Goal: Task Accomplishment & Management: Manage account settings

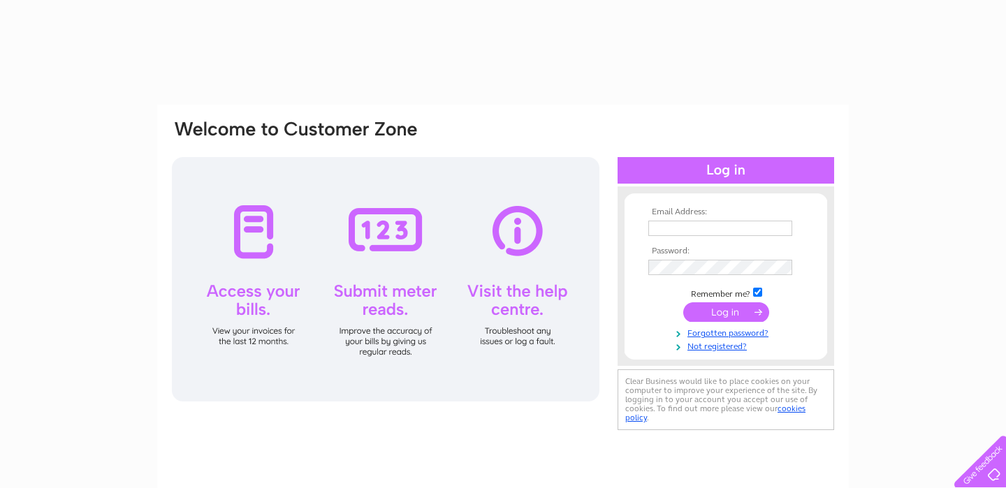
type input "stephen1989bell@gmail.com"
click at [705, 309] on input "submit" at bounding box center [726, 312] width 86 height 20
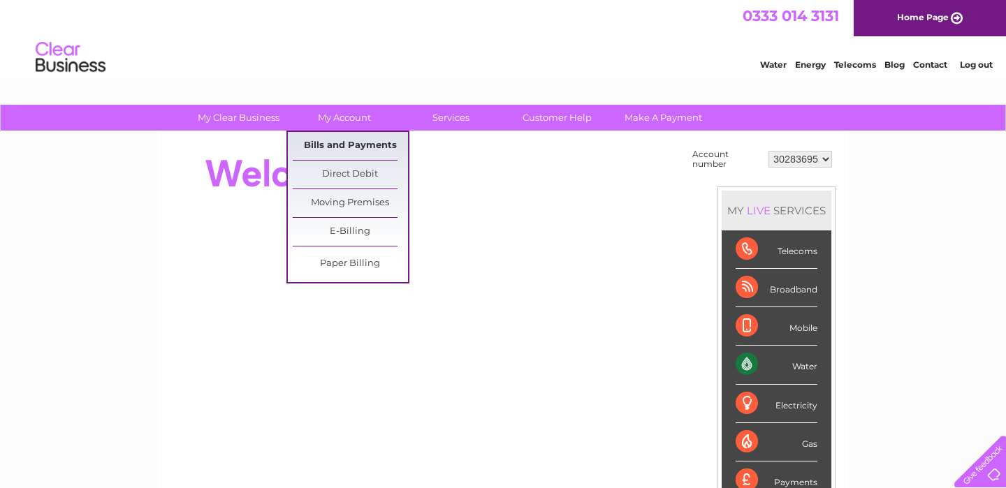
click at [337, 138] on link "Bills and Payments" at bounding box center [350, 146] width 115 height 28
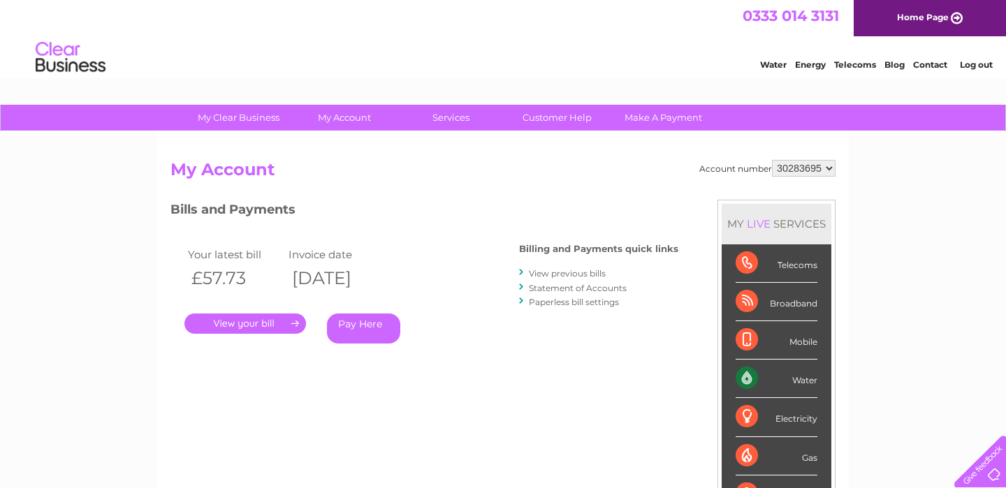
click at [552, 288] on link "Statement of Accounts" at bounding box center [578, 288] width 98 height 10
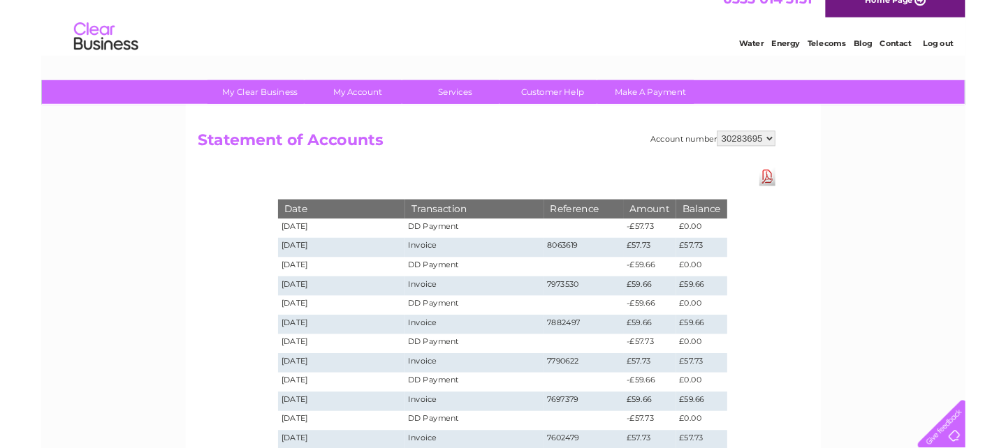
scroll to position [18, 0]
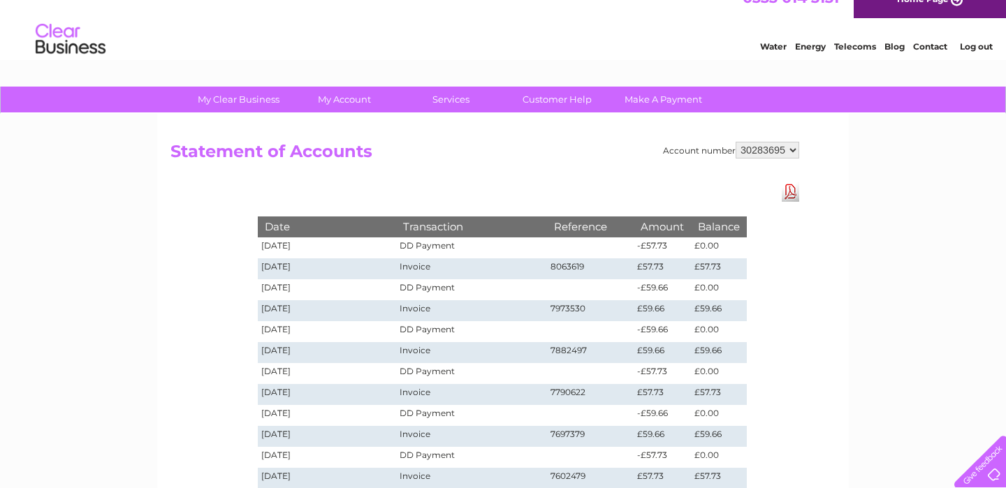
click at [787, 191] on link "Download Pdf" at bounding box center [789, 192] width 17 height 20
